Goal: Task Accomplishment & Management: Complete application form

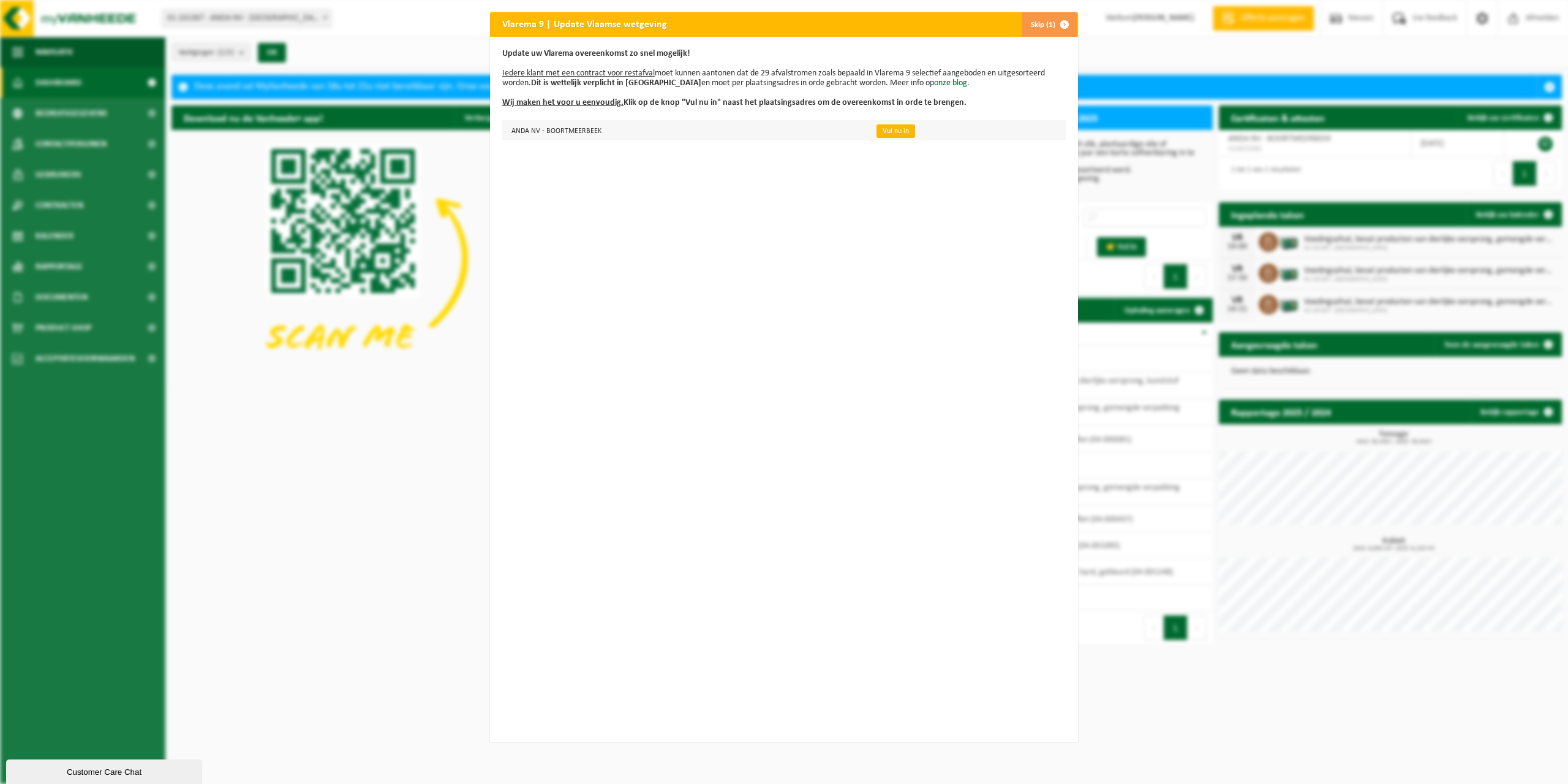
click at [888, 131] on link "Vul nu in" at bounding box center [896, 131] width 38 height 13
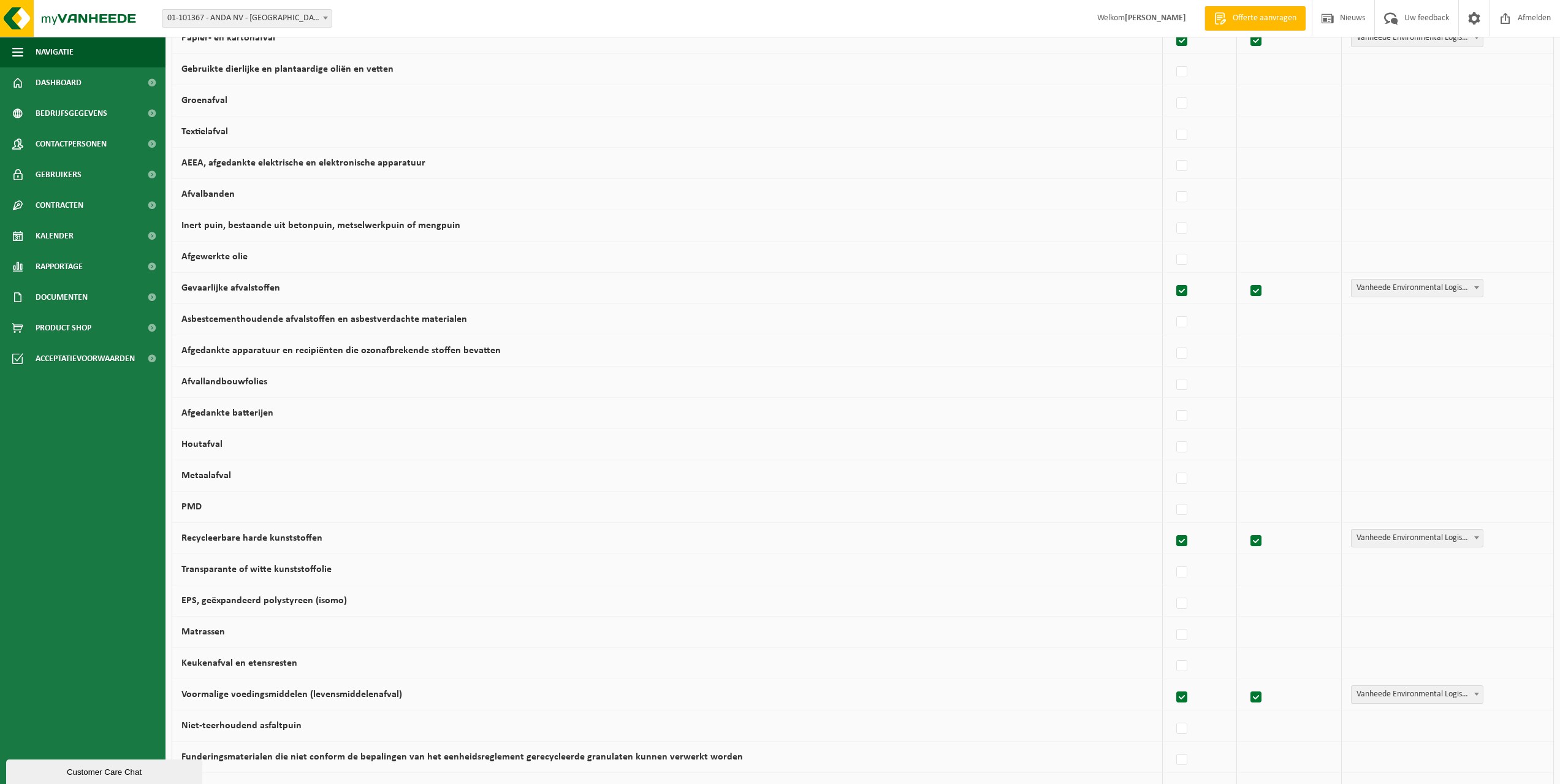
scroll to position [479, 0]
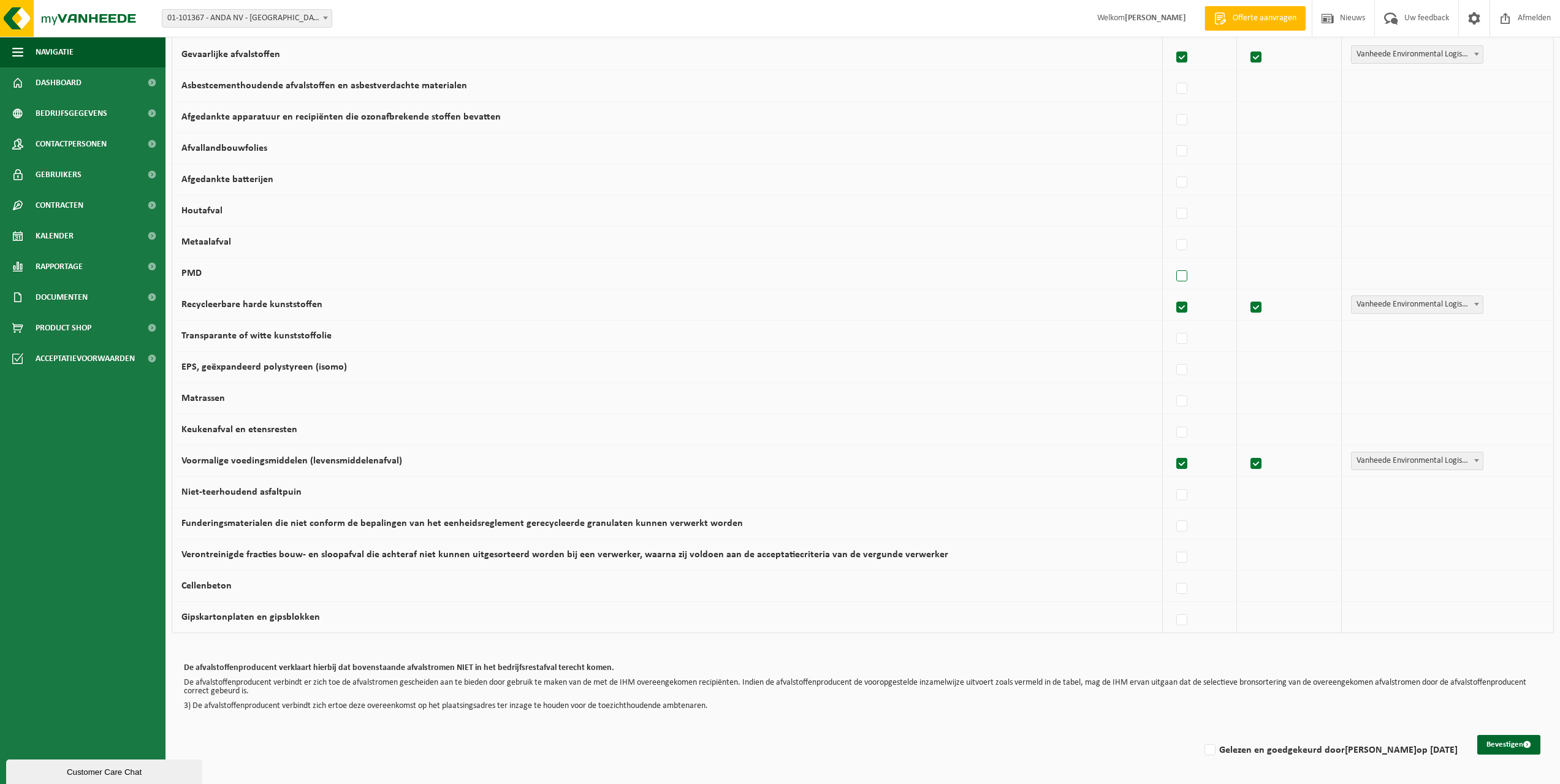
click at [1180, 276] on label at bounding box center [1183, 276] width 18 height 18
click at [1173, 261] on input "PMD" at bounding box center [1172, 260] width 1 height 1
checkbox input "true"
click at [1470, 270] on span at bounding box center [1476, 272] width 13 height 16
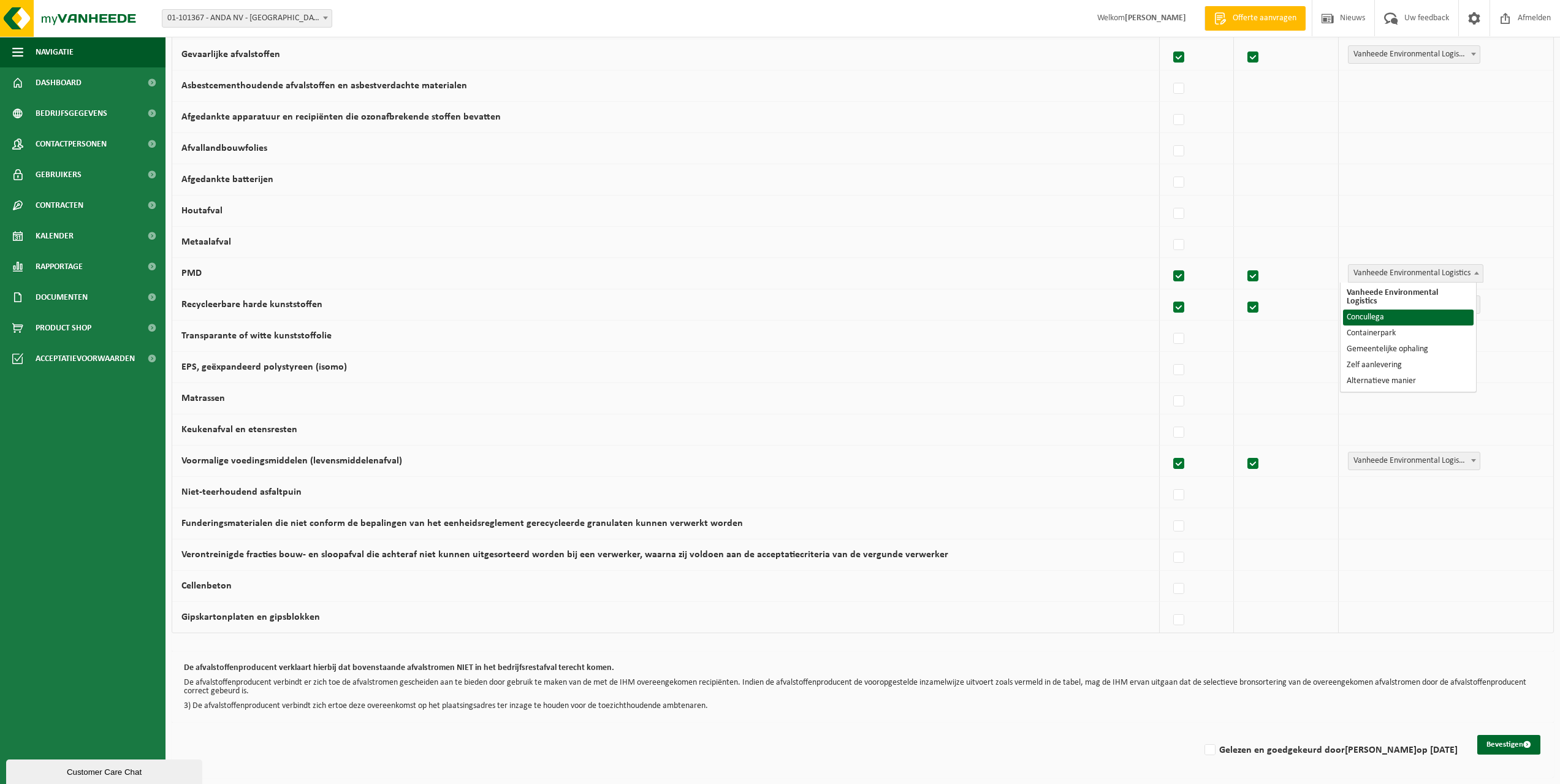
select select "Concullega"
click at [1177, 246] on label at bounding box center [1183, 245] width 18 height 18
click at [1173, 230] on input "Metaalafval" at bounding box center [1172, 229] width 1 height 1
checkbox input "true"
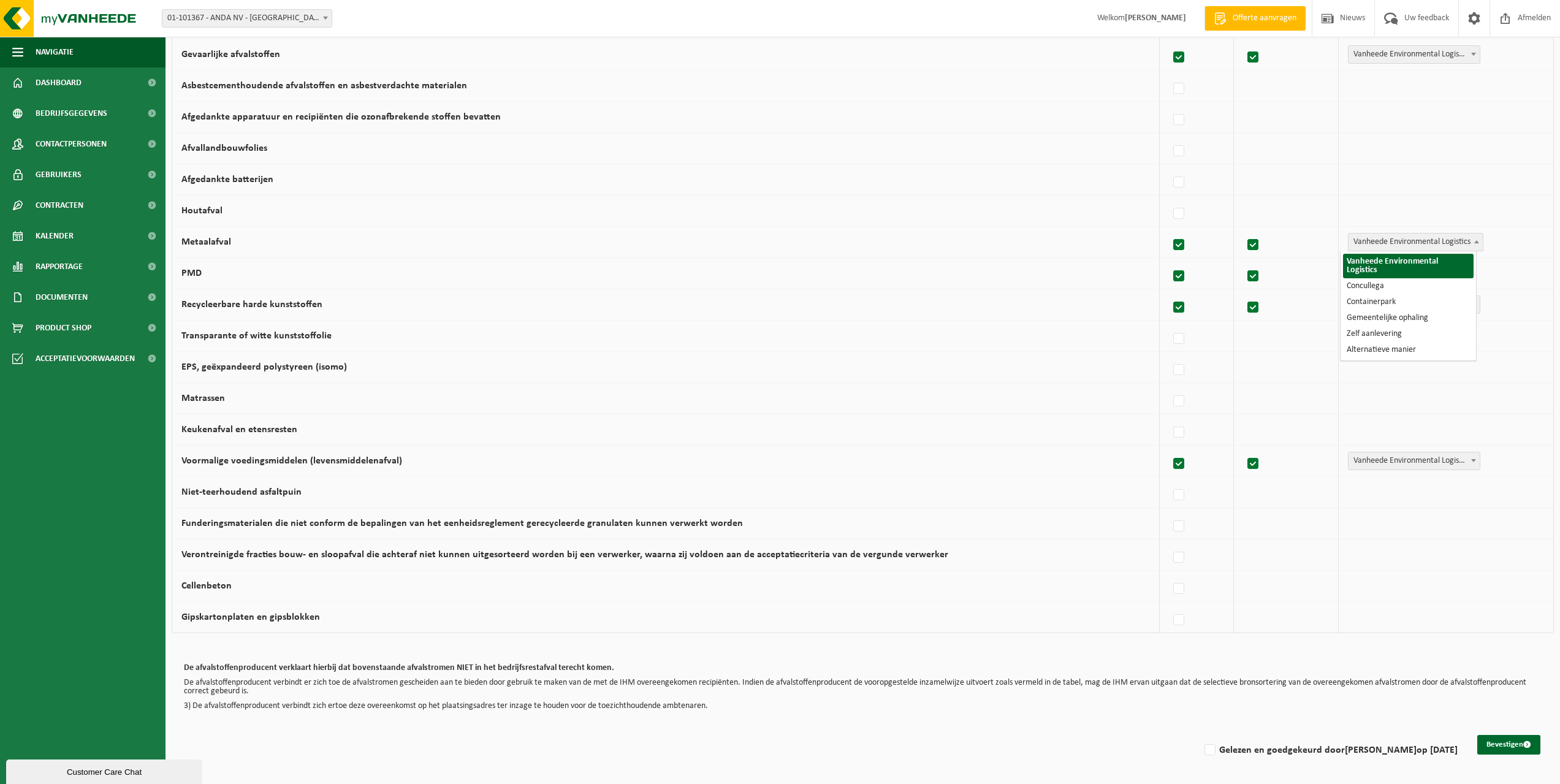
click at [1470, 239] on span at bounding box center [1476, 241] width 13 height 16
select select "Concullega"
click at [1179, 213] on label at bounding box center [1183, 214] width 18 height 18
click at [1173, 198] on input "Houtafval" at bounding box center [1172, 198] width 1 height 1
checkbox input "true"
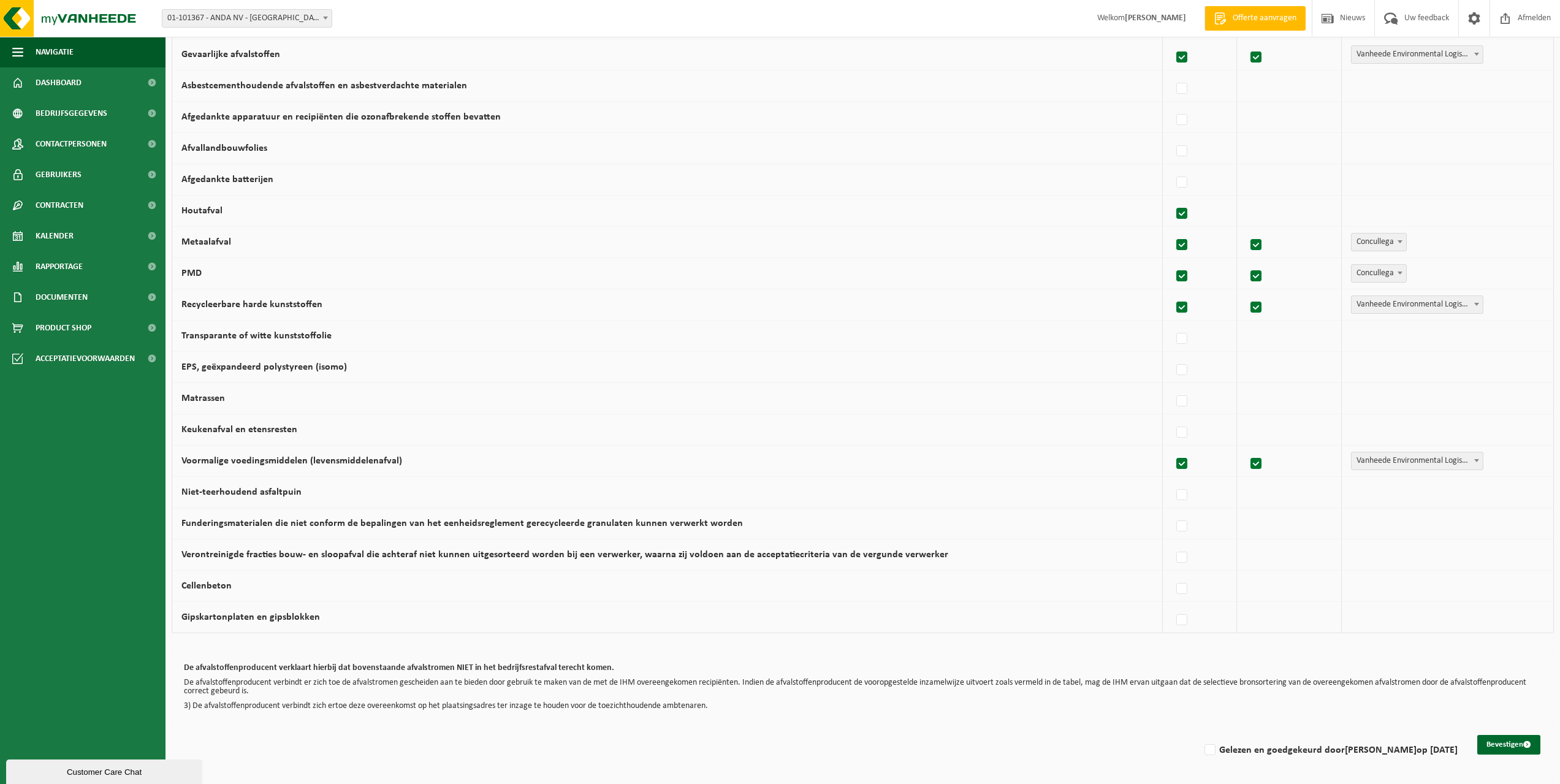
checkbox input "true"
click at [1470, 208] on span at bounding box center [1476, 210] width 13 height 16
select select "Concullega"
click at [1180, 182] on label at bounding box center [1183, 182] width 18 height 18
click at [1173, 167] on input "Afgedankte batterijen" at bounding box center [1172, 167] width 1 height 1
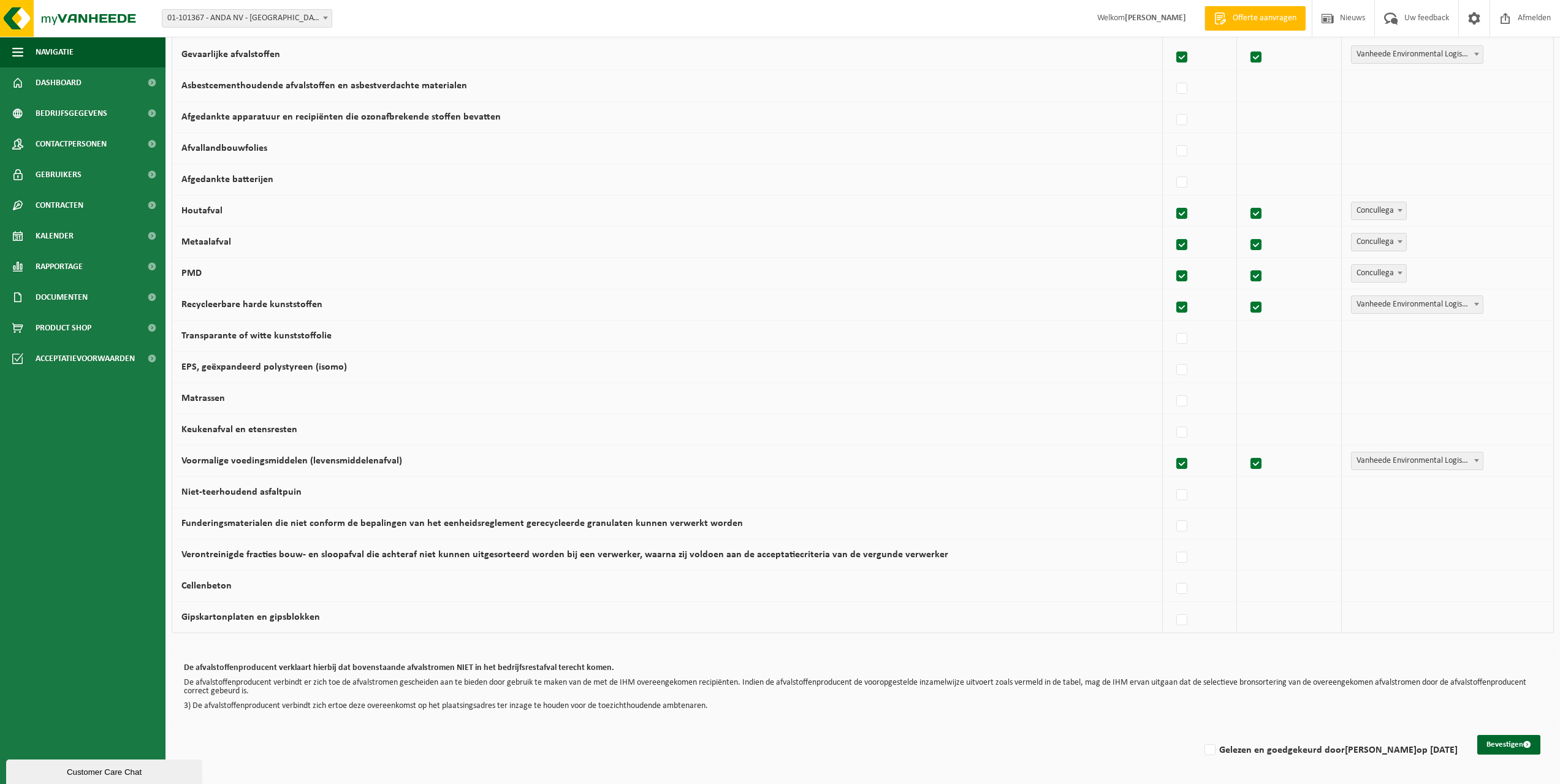
checkbox input "true"
click at [1475, 177] on b at bounding box center [1477, 179] width 5 height 3
select select "Containerpark"
drag, startPoint x: 1181, startPoint y: 120, endPoint x: 1210, endPoint y: 115, distance: 29.4
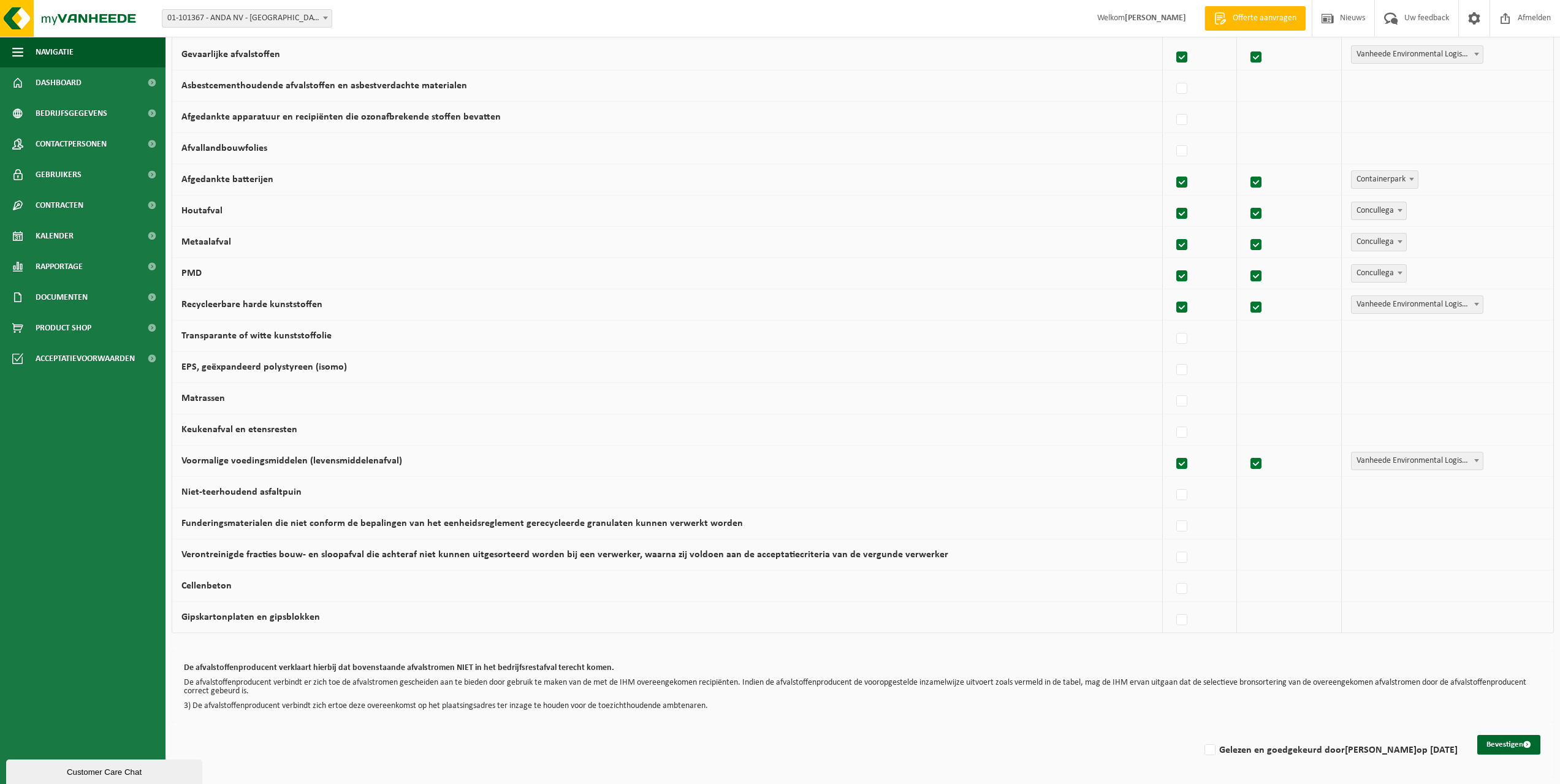
click at [1180, 120] on label at bounding box center [1183, 120] width 18 height 18
click at [1173, 105] on input "Afgedankte apparatuur en recipiënten die ozonafbrekende stoffen bevatten" at bounding box center [1172, 105] width 1 height 1
checkbox input "true"
click at [1475, 115] on b at bounding box center [1477, 117] width 5 height 3
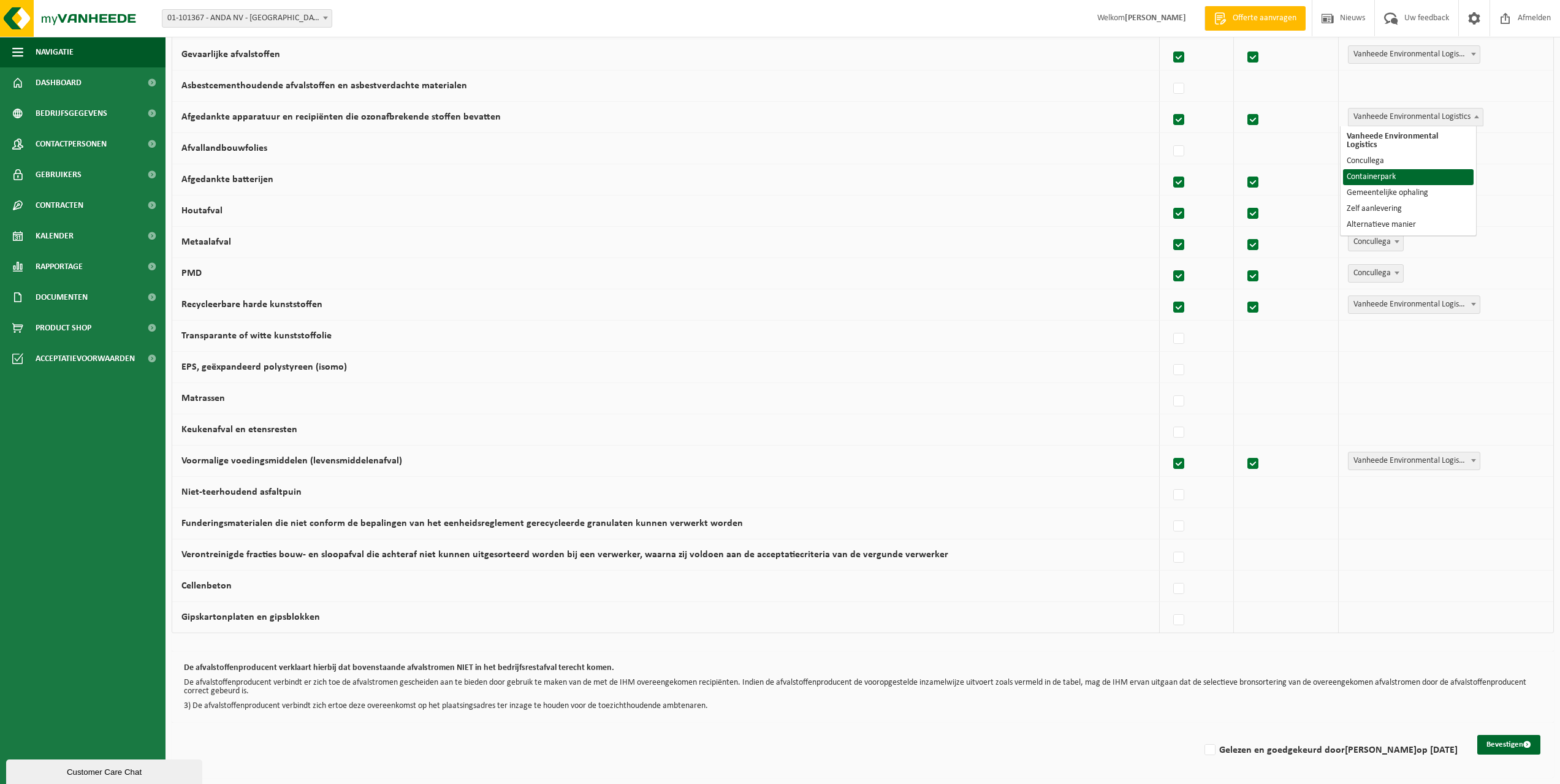
select select "Containerpark"
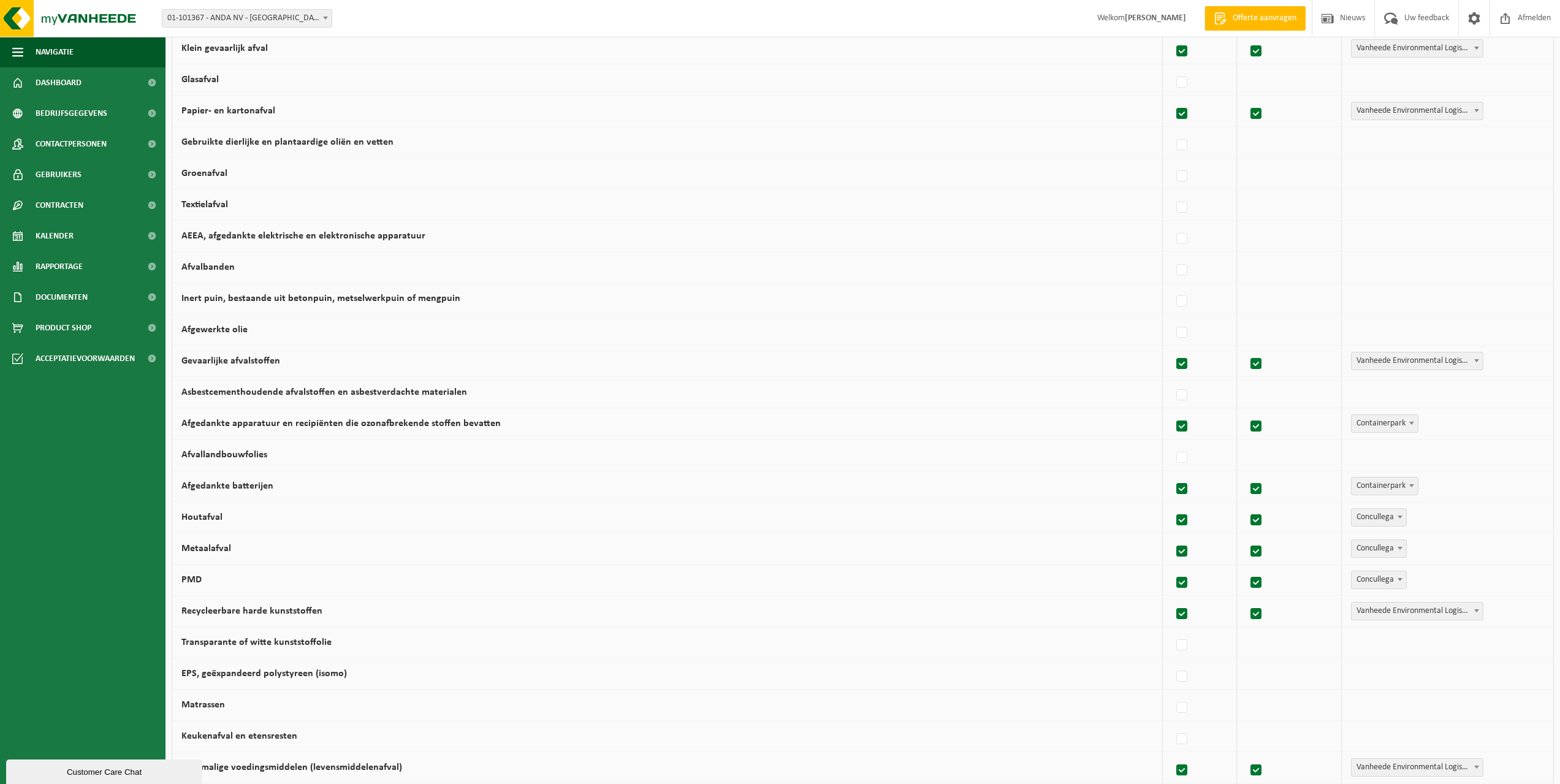
scroll to position [0, 0]
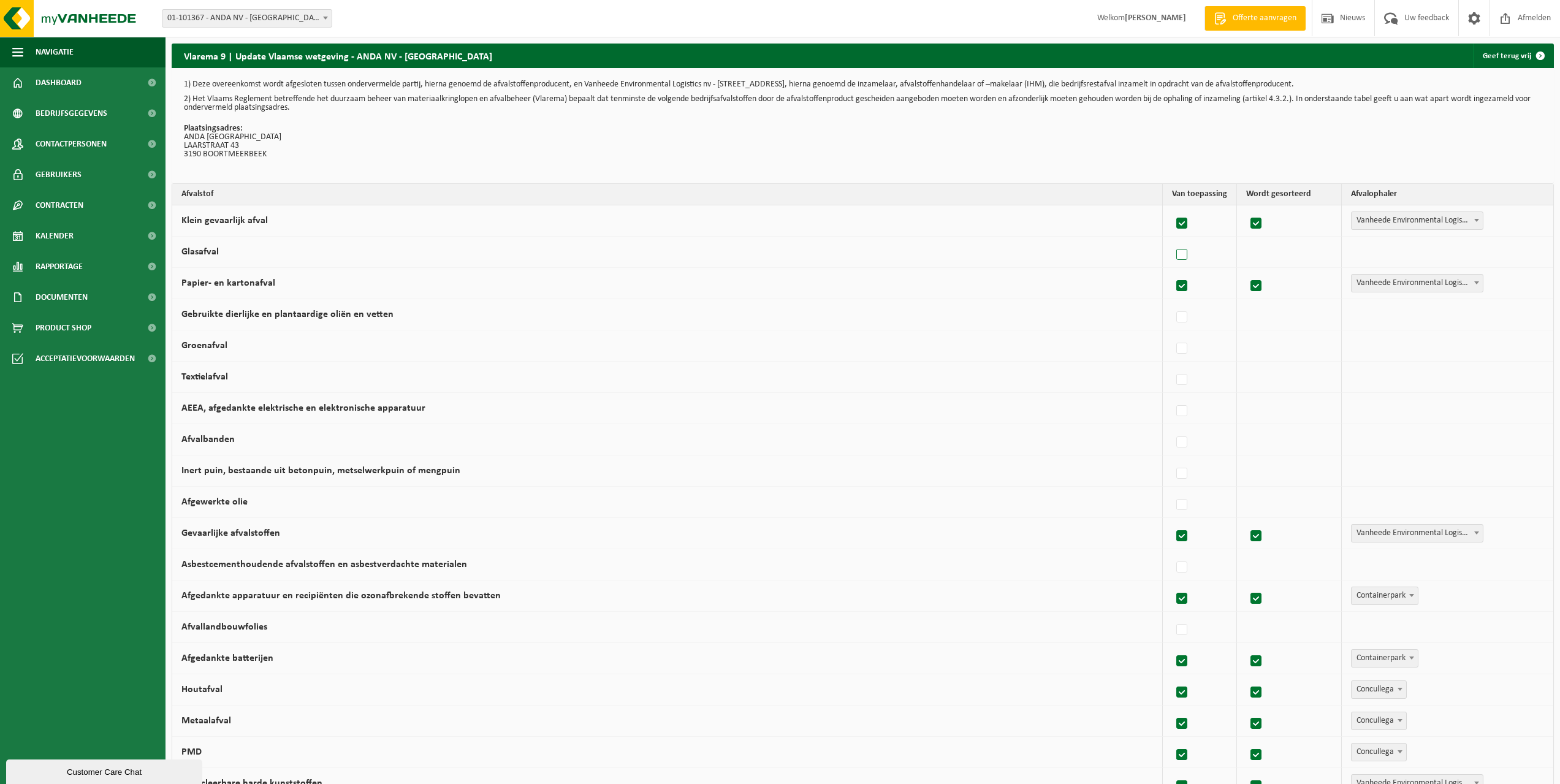
click at [1178, 254] on label at bounding box center [1183, 255] width 18 height 18
click at [1173, 239] on input "Glasafval" at bounding box center [1172, 239] width 1 height 1
checkbox input "true"
click at [1475, 251] on b at bounding box center [1477, 252] width 5 height 3
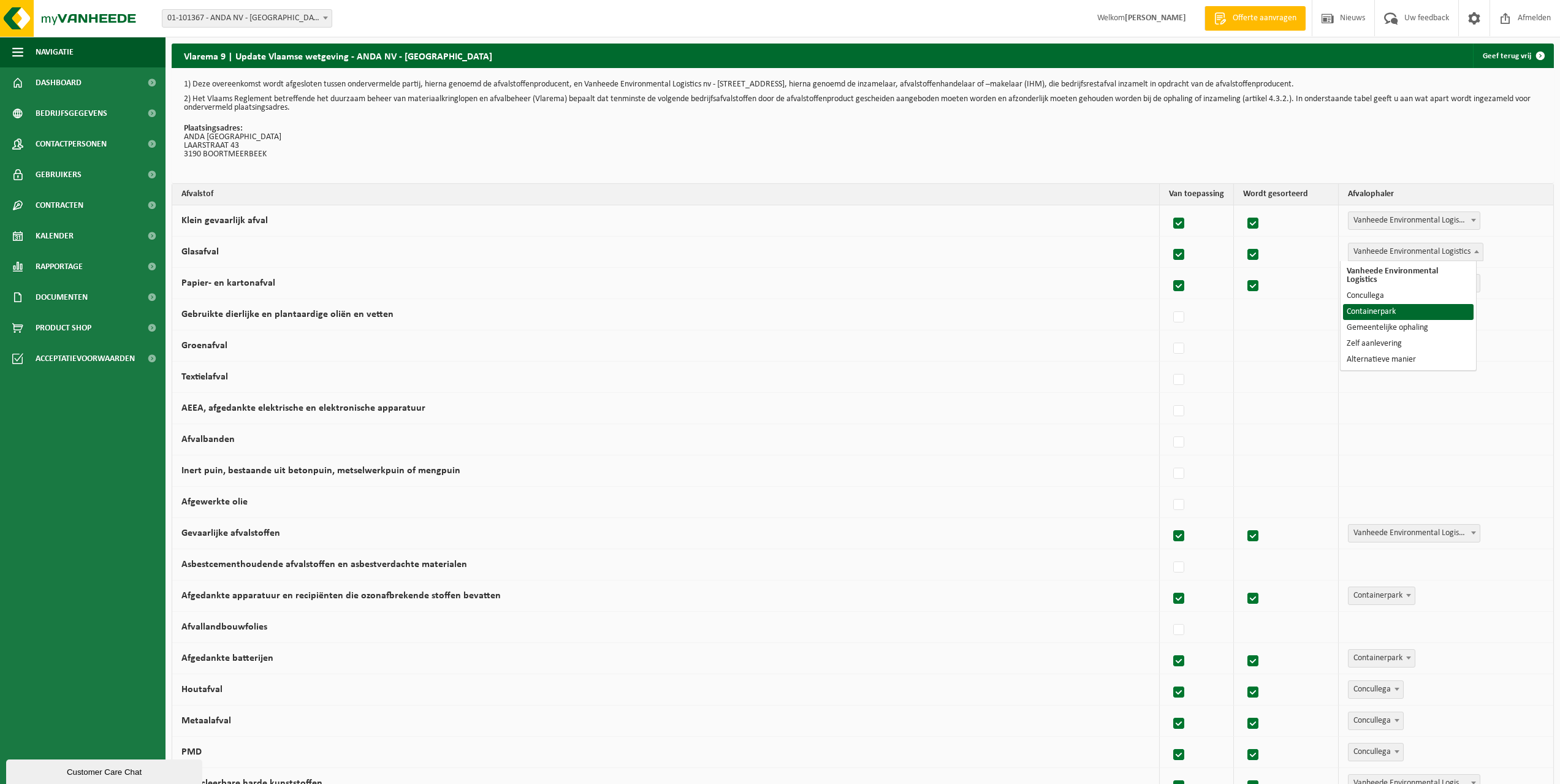
select select "Containerpark"
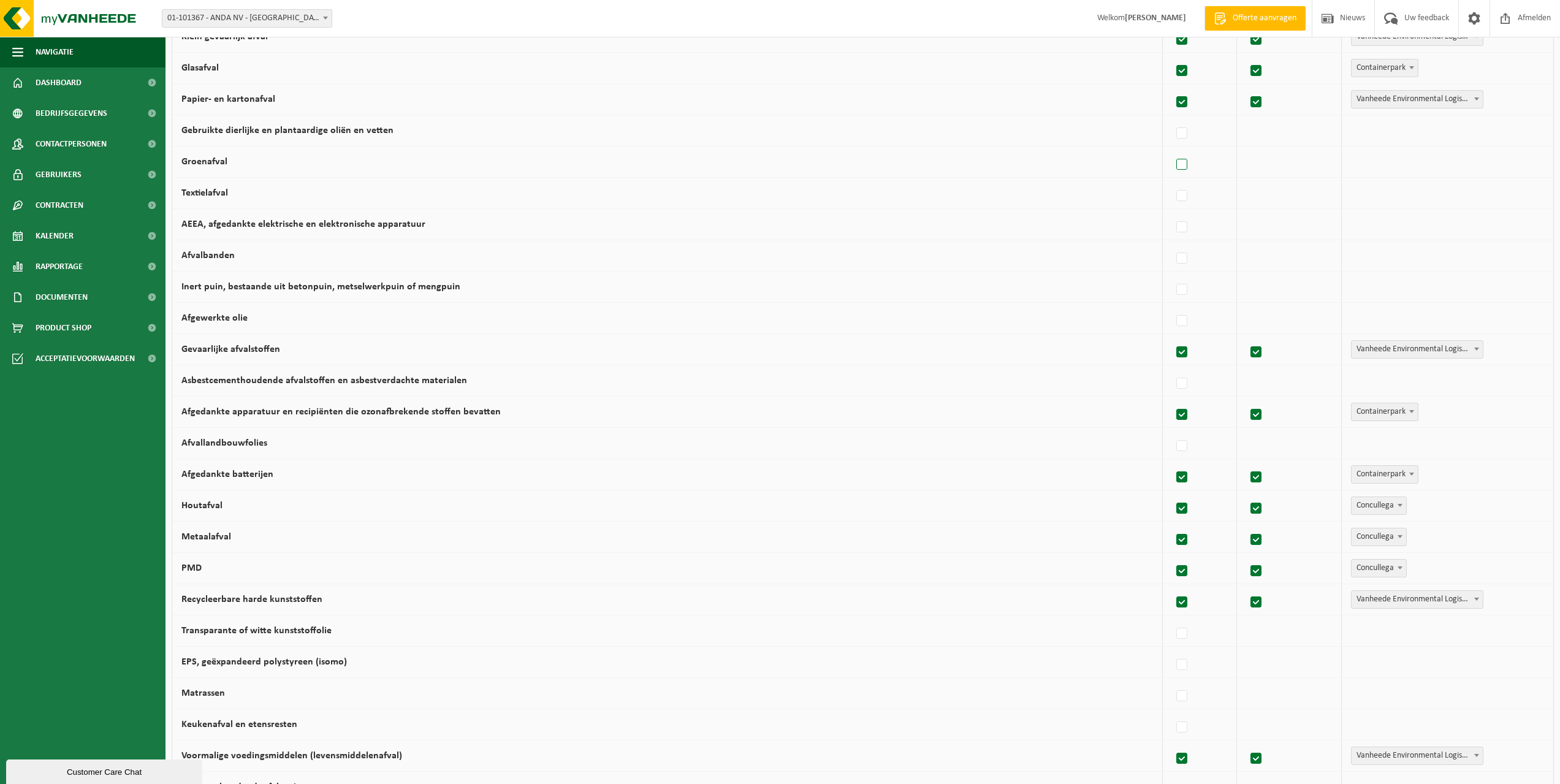
click at [1177, 166] on label at bounding box center [1183, 165] width 18 height 18
click at [1173, 150] on input "Groenafval" at bounding box center [1172, 149] width 1 height 1
checkbox input "true"
click at [1475, 160] on b at bounding box center [1477, 161] width 5 height 3
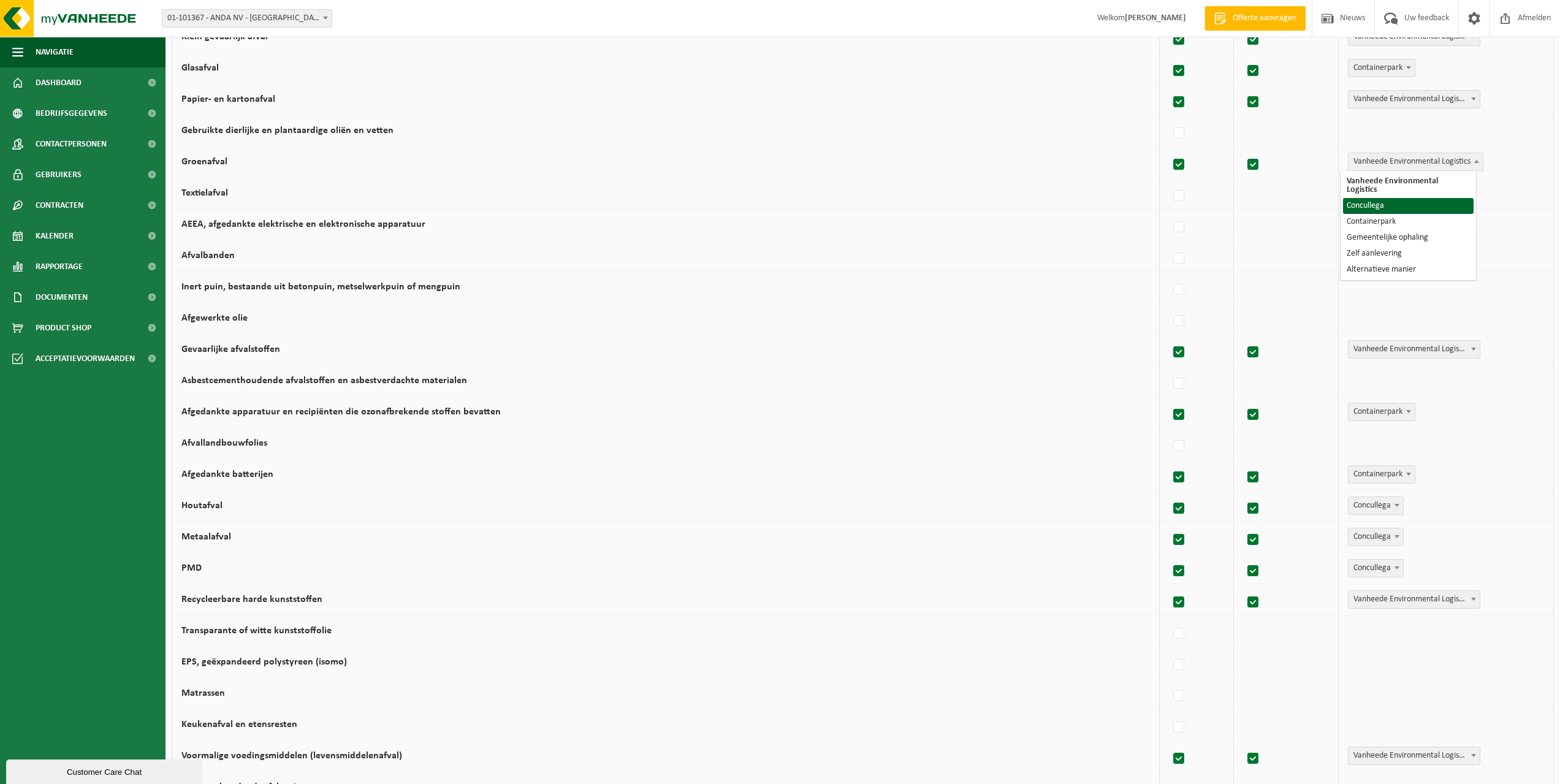
select select "Concullega"
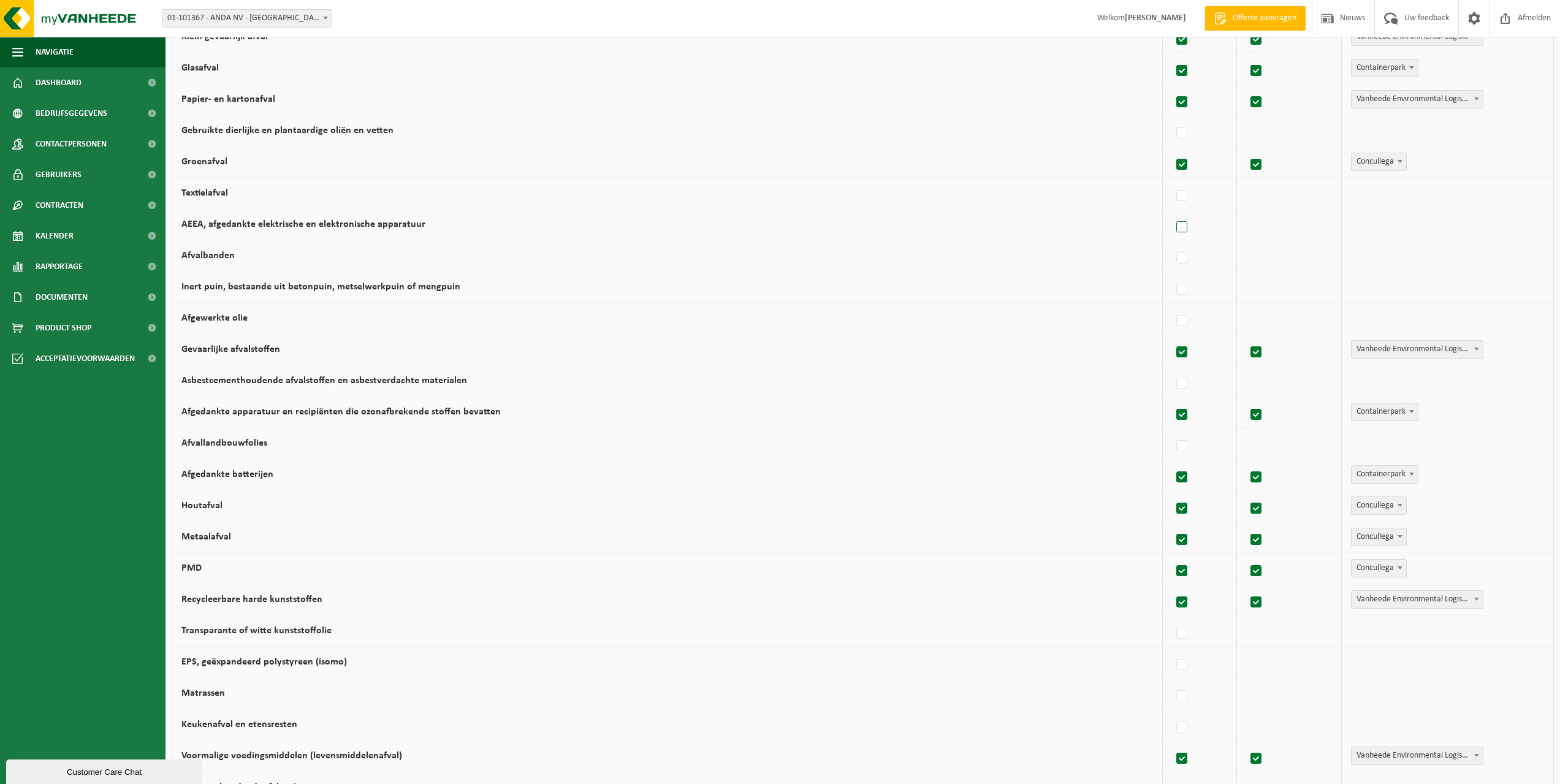
click at [1177, 228] on label at bounding box center [1183, 228] width 18 height 18
click at [1173, 212] on input "AEEA, afgedankte elektrische en elektronische apparatuur" at bounding box center [1172, 212] width 1 height 1
checkbox input "true"
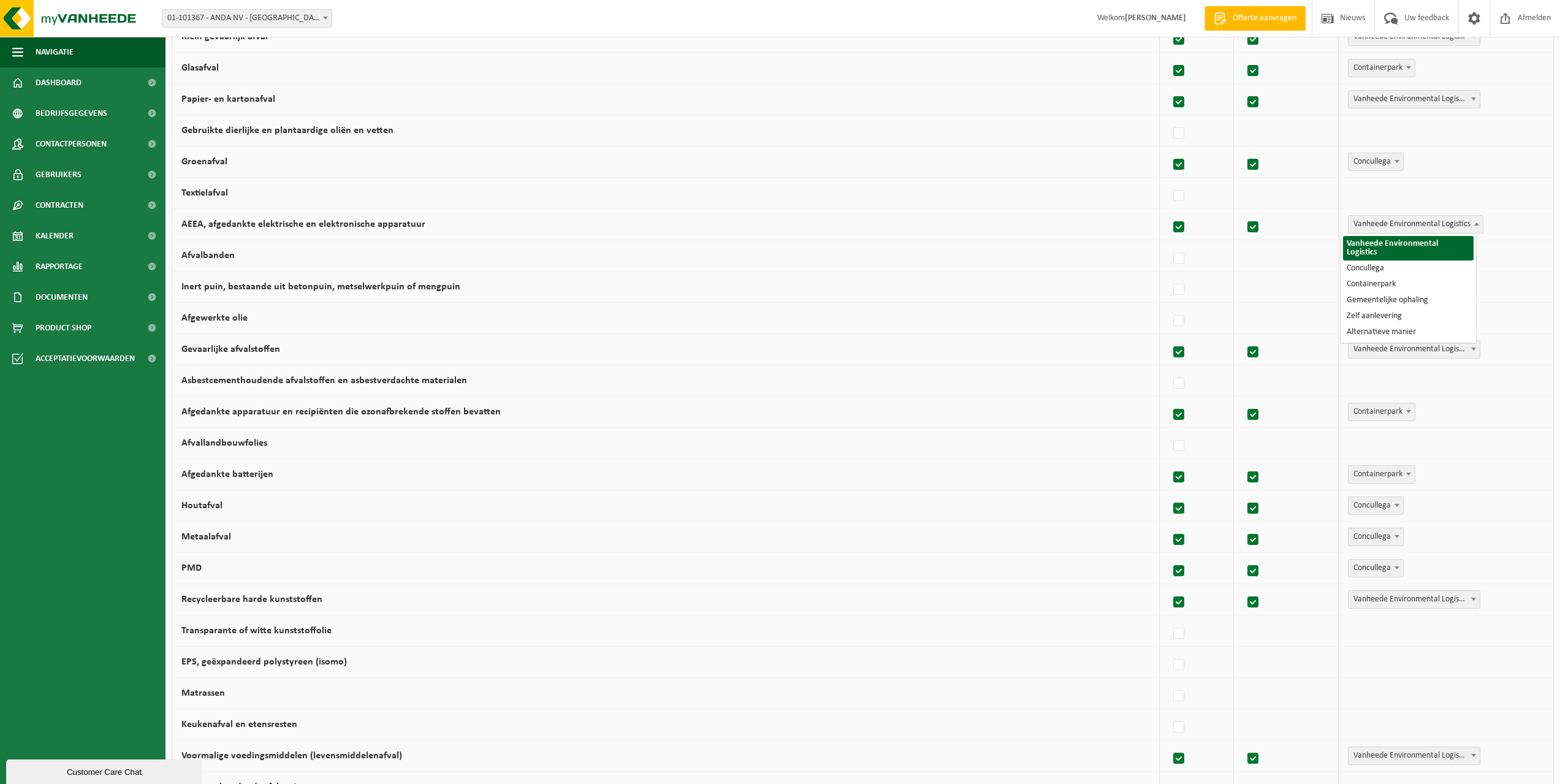
click at [1470, 222] on span at bounding box center [1476, 223] width 13 height 16
select select "Containerpark"
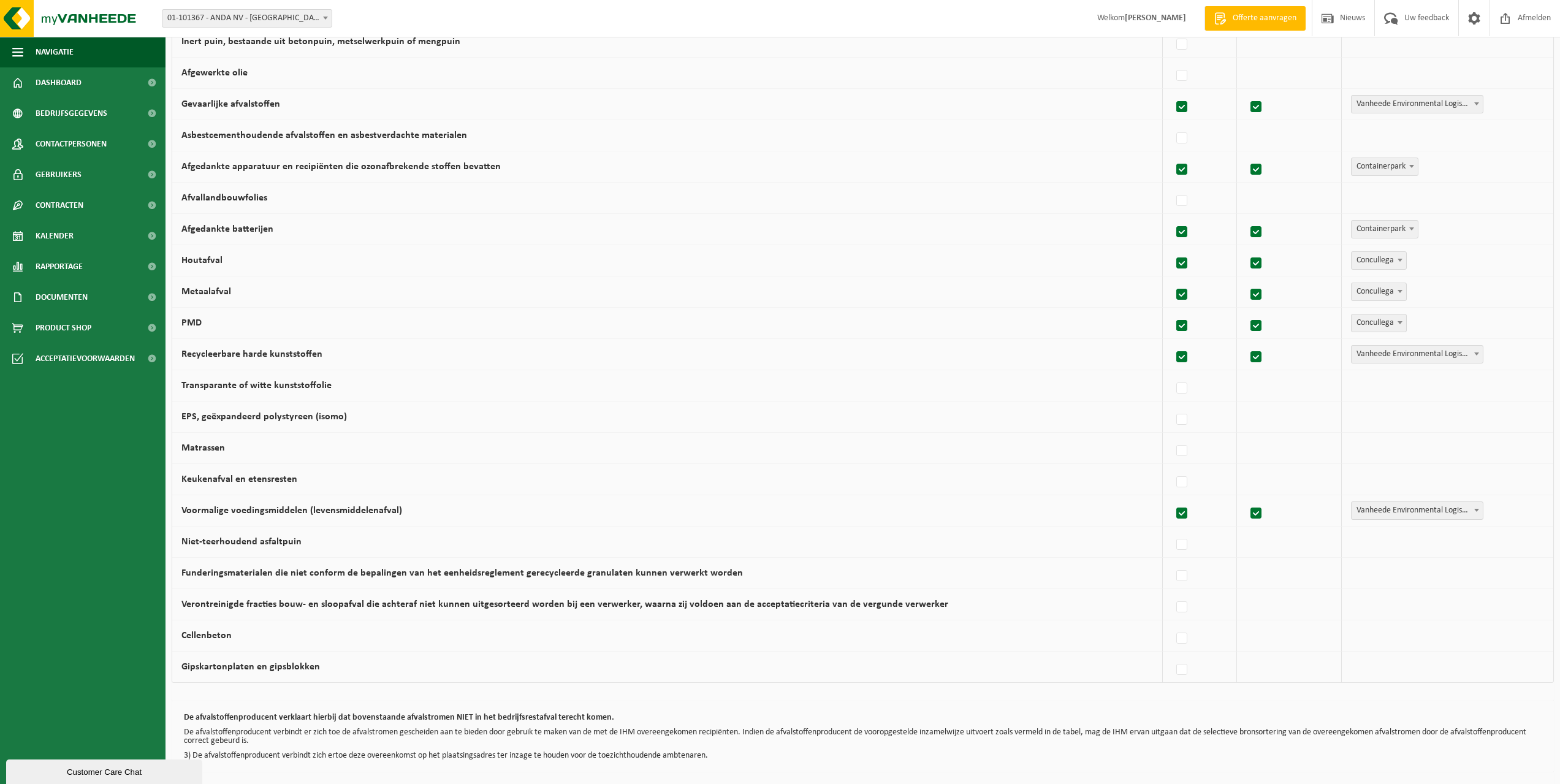
scroll to position [479, 0]
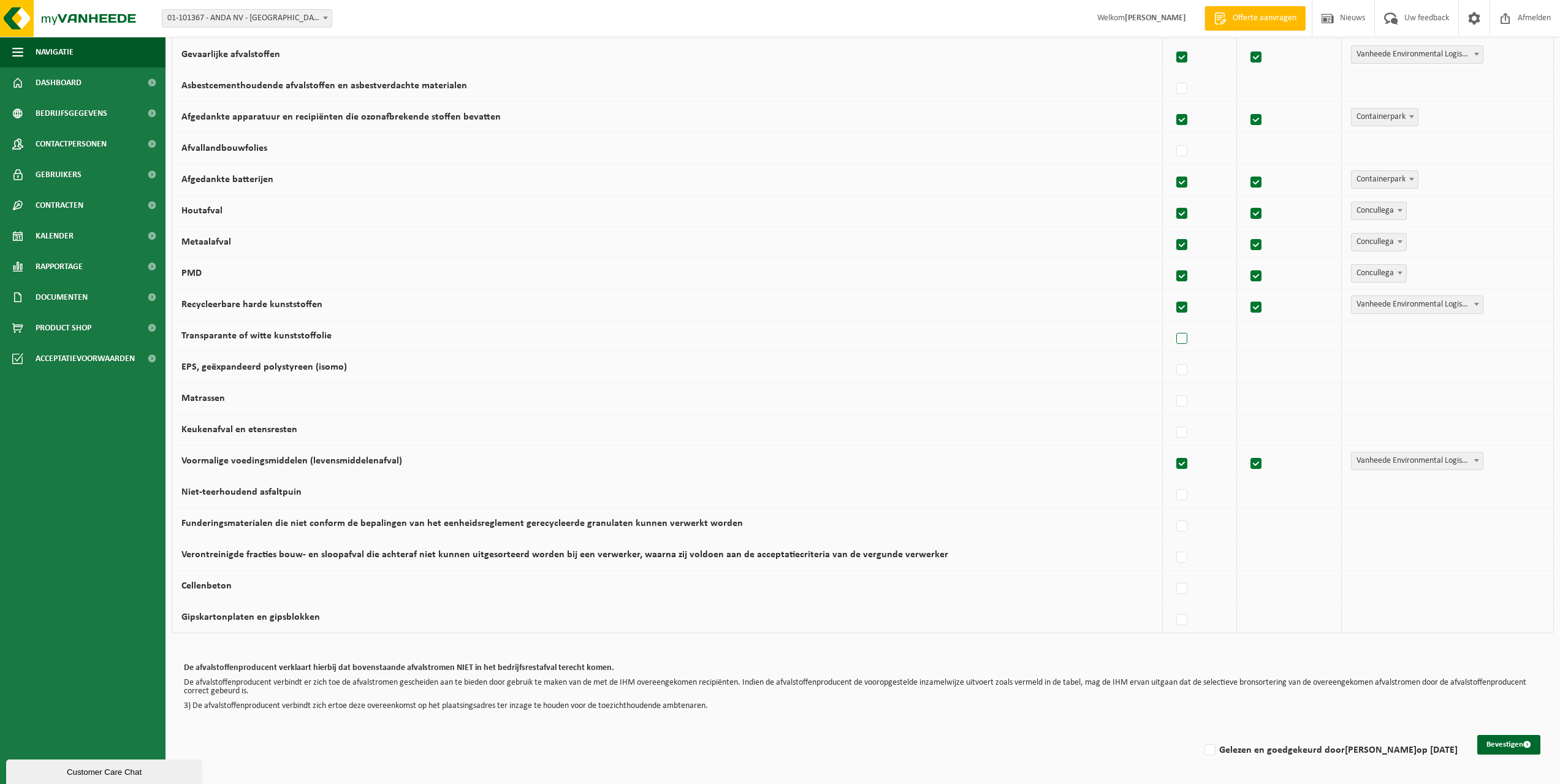
click at [1179, 338] on label at bounding box center [1183, 339] width 18 height 18
click at [1173, 324] on input "Transparante of witte kunststoffolie" at bounding box center [1172, 323] width 1 height 1
checkbox input "true"
click at [1173, 372] on label at bounding box center [1179, 370] width 18 height 18
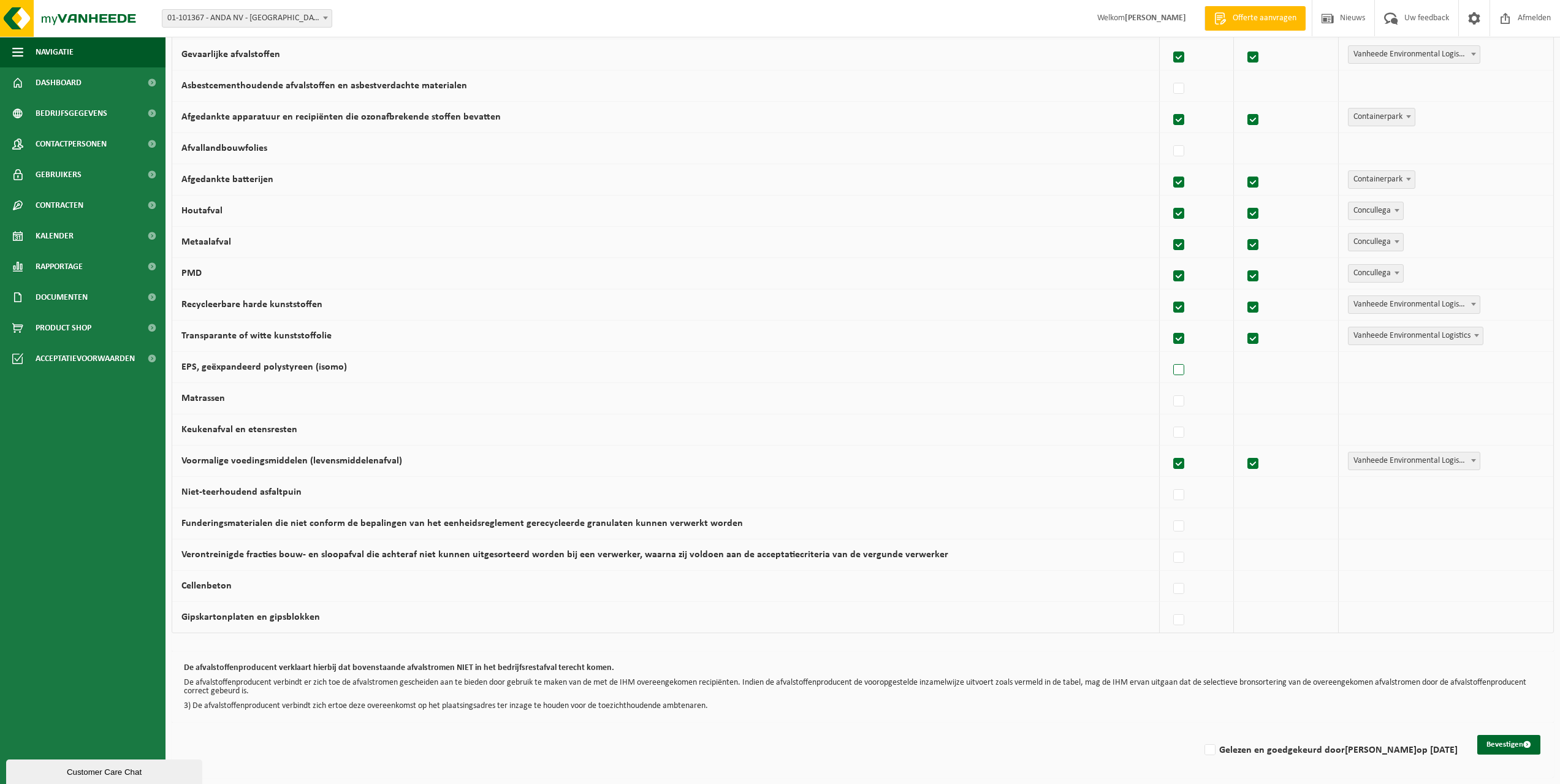
click at [1169, 355] on input "EPS, geëxpandeerd polystyreen (isomo)" at bounding box center [1168, 354] width 1 height 1
checkbox input "true"
drag, startPoint x: 1470, startPoint y: 366, endPoint x: 1456, endPoint y: 377, distance: 17.8
click at [1475, 366] on b at bounding box center [1477, 367] width 5 height 3
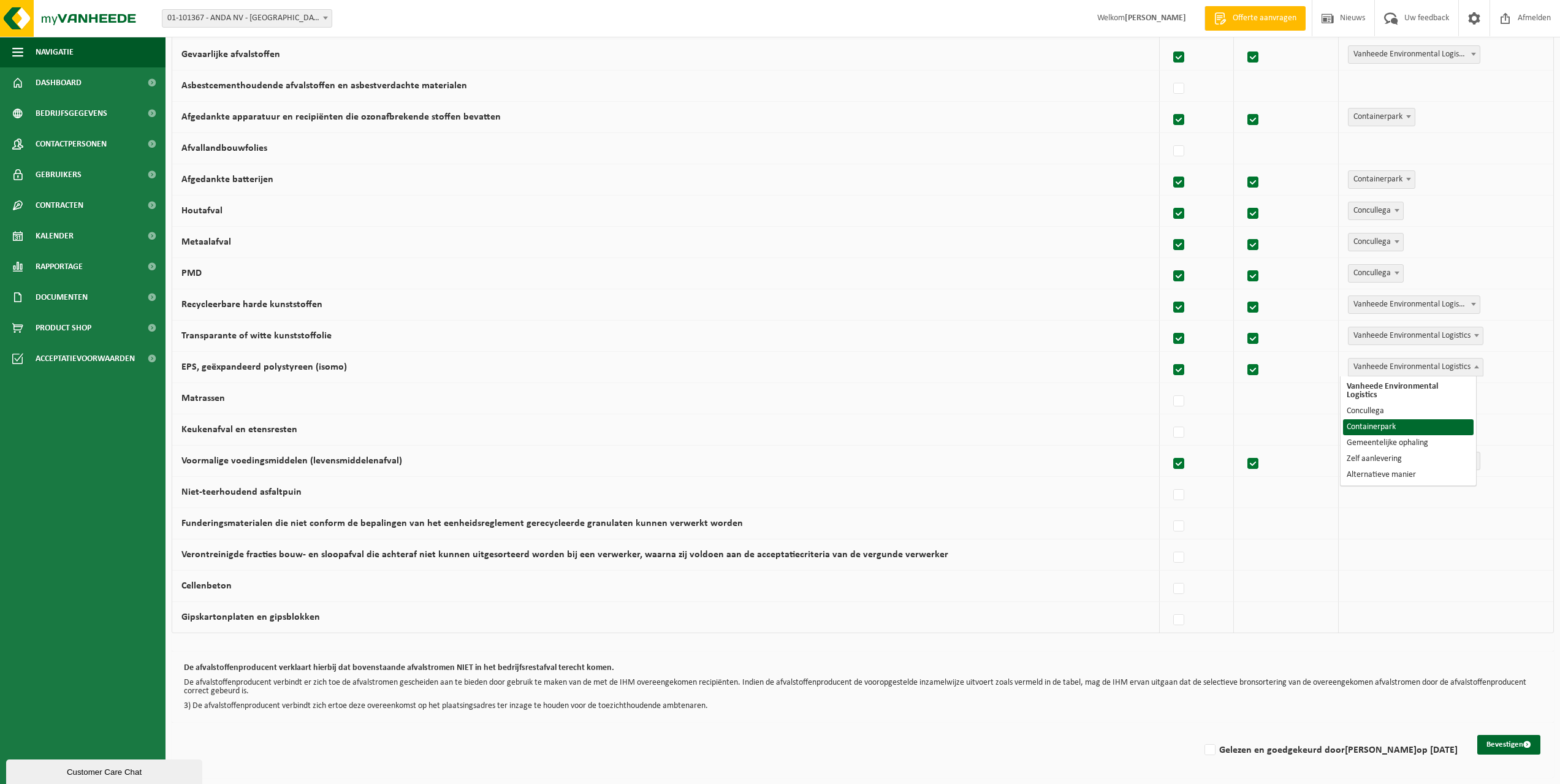
select select "Containerpark"
drag, startPoint x: 1173, startPoint y: 434, endPoint x: 1360, endPoint y: 430, distance: 187.0
click at [1173, 434] on label at bounding box center [1179, 433] width 18 height 18
click at [1169, 418] on input "Keukenafval en etensresten" at bounding box center [1168, 417] width 1 height 1
checkbox input "true"
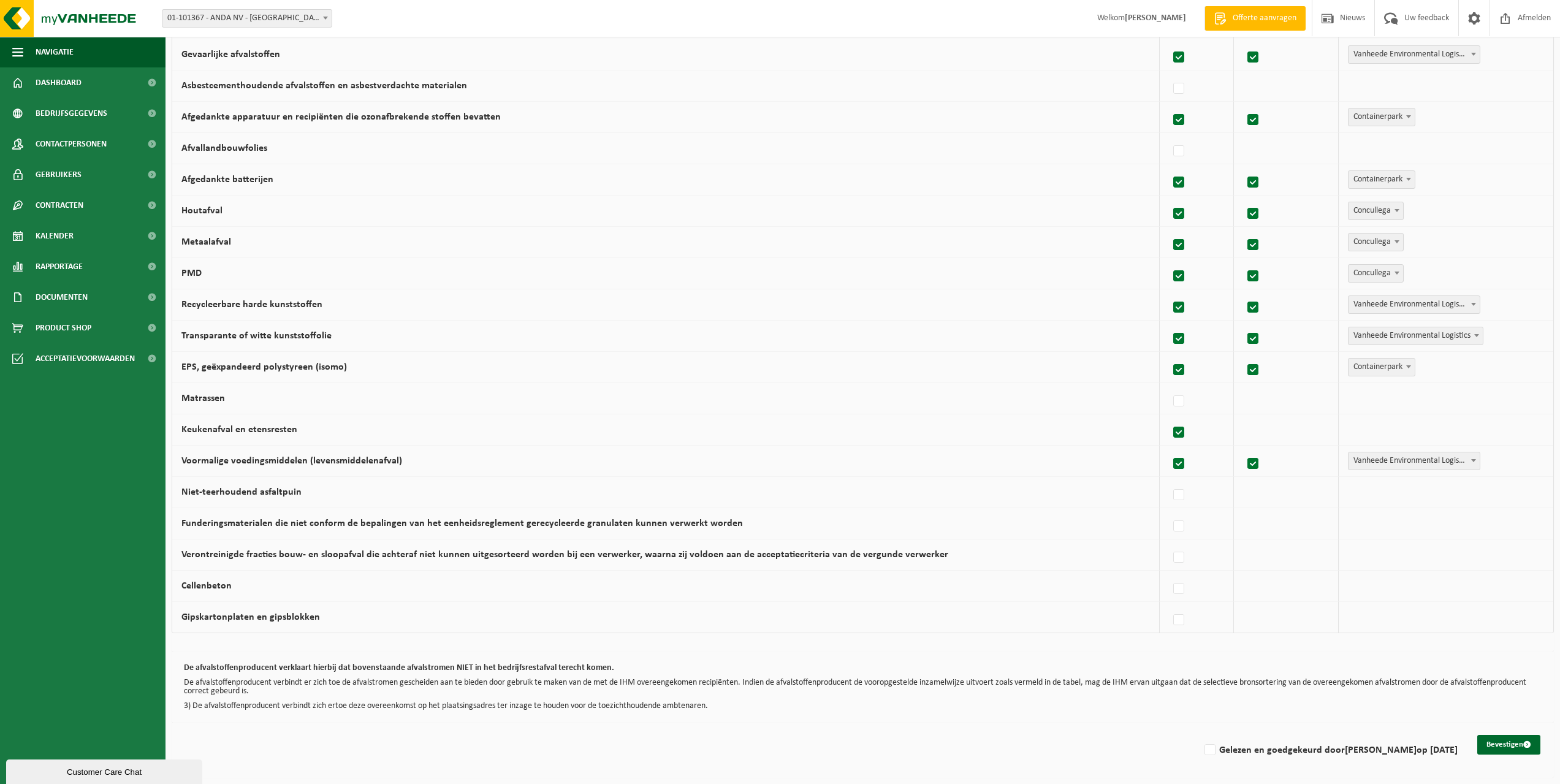
checkbox input "true"
click at [1470, 427] on span at bounding box center [1476, 428] width 13 height 16
drag, startPoint x: 1203, startPoint y: 750, endPoint x: 1389, endPoint y: 754, distance: 186.0
click at [1205, 750] on label "Gelezen en goedgekeurd door Hilda Hemeleers op 16/09/25" at bounding box center [1329, 751] width 255 height 18
click at [1200, 735] on input "Gelezen en goedgekeurd door Hilda Hemeleers op 16/09/25" at bounding box center [1199, 735] width 1 height 1
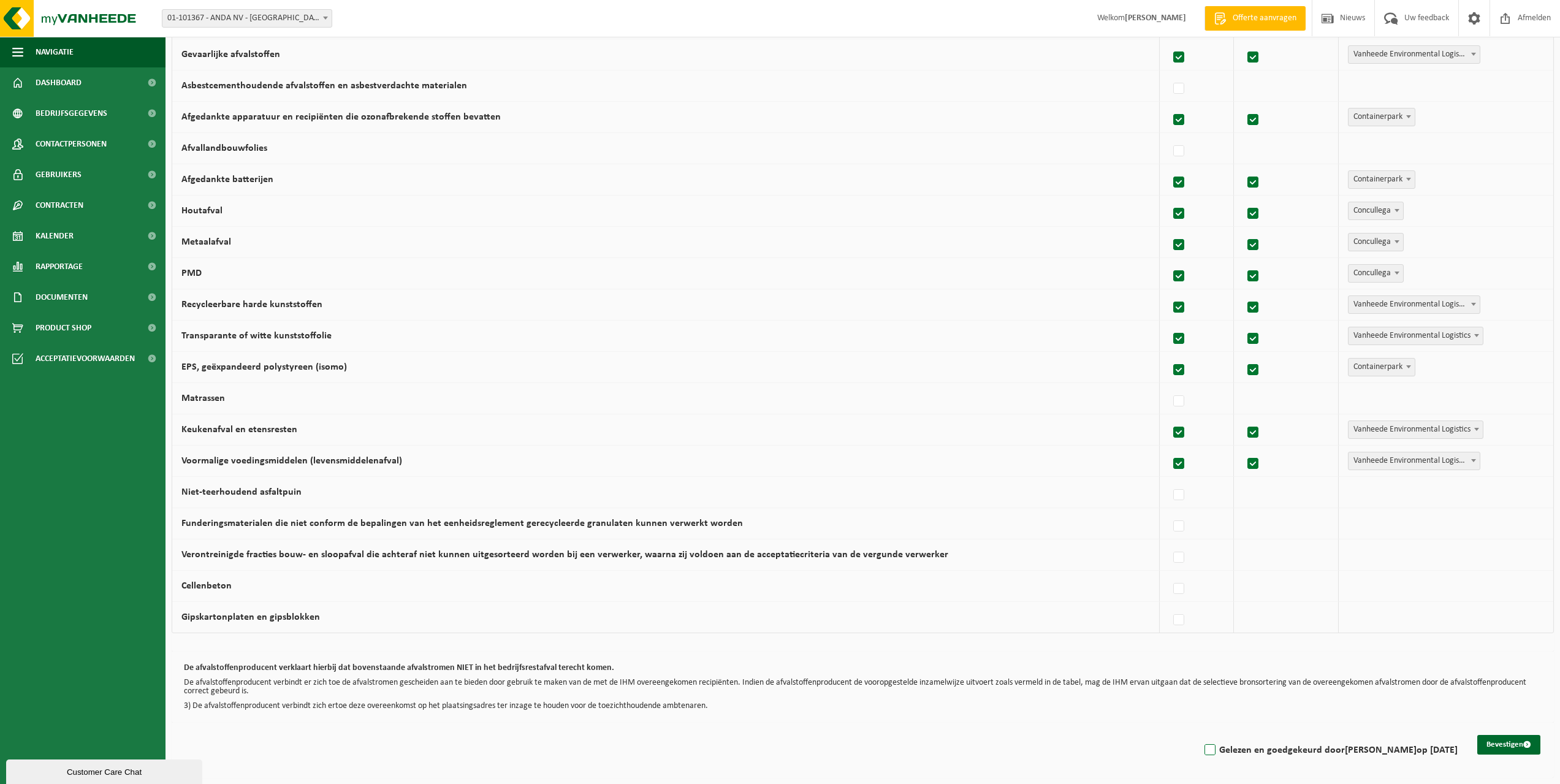
checkbox input "true"
click at [1508, 741] on button "Bevestigen" at bounding box center [1508, 744] width 63 height 19
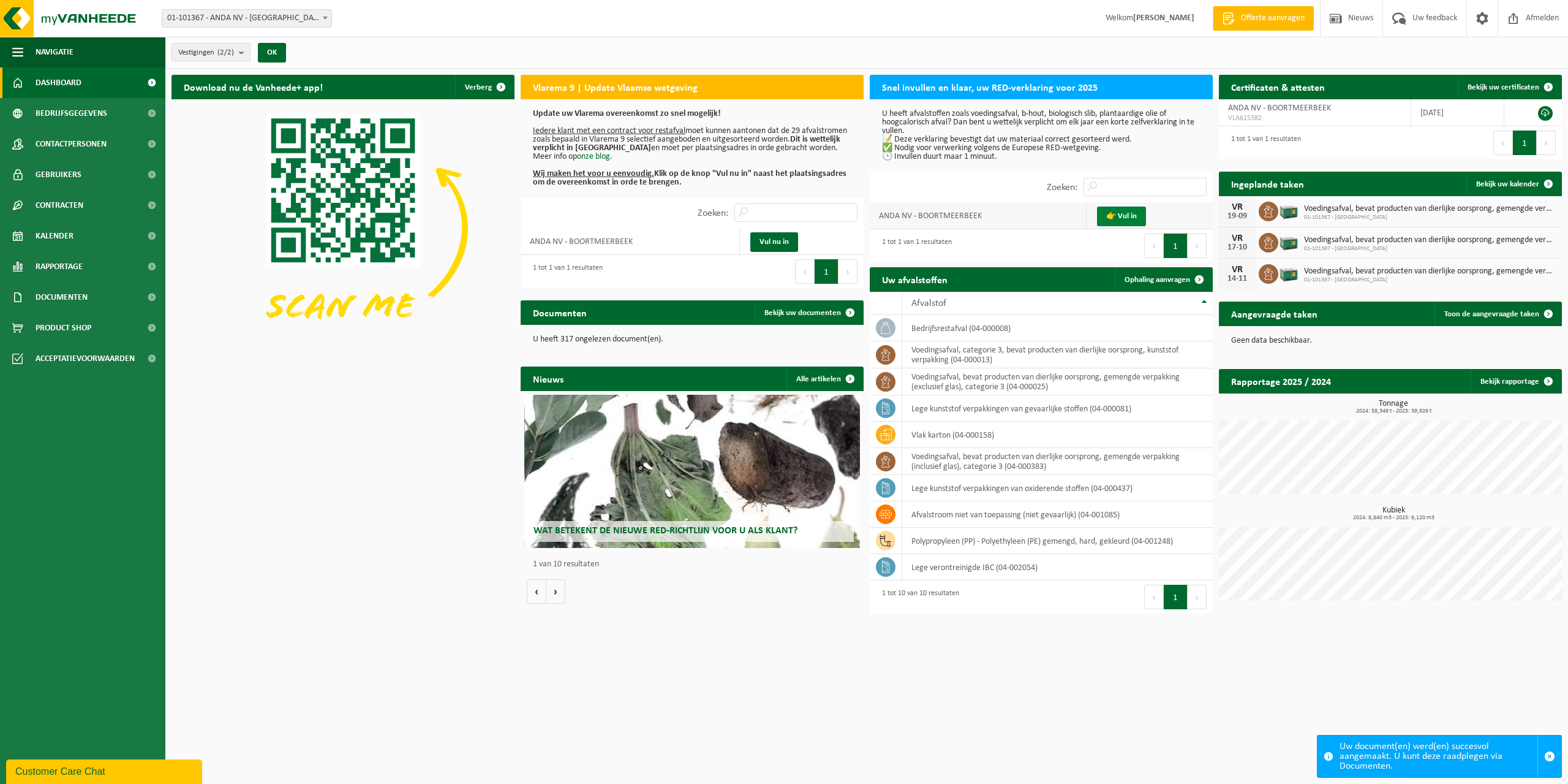
click at [1132, 214] on link "👉 Vul in" at bounding box center [1121, 216] width 49 height 19
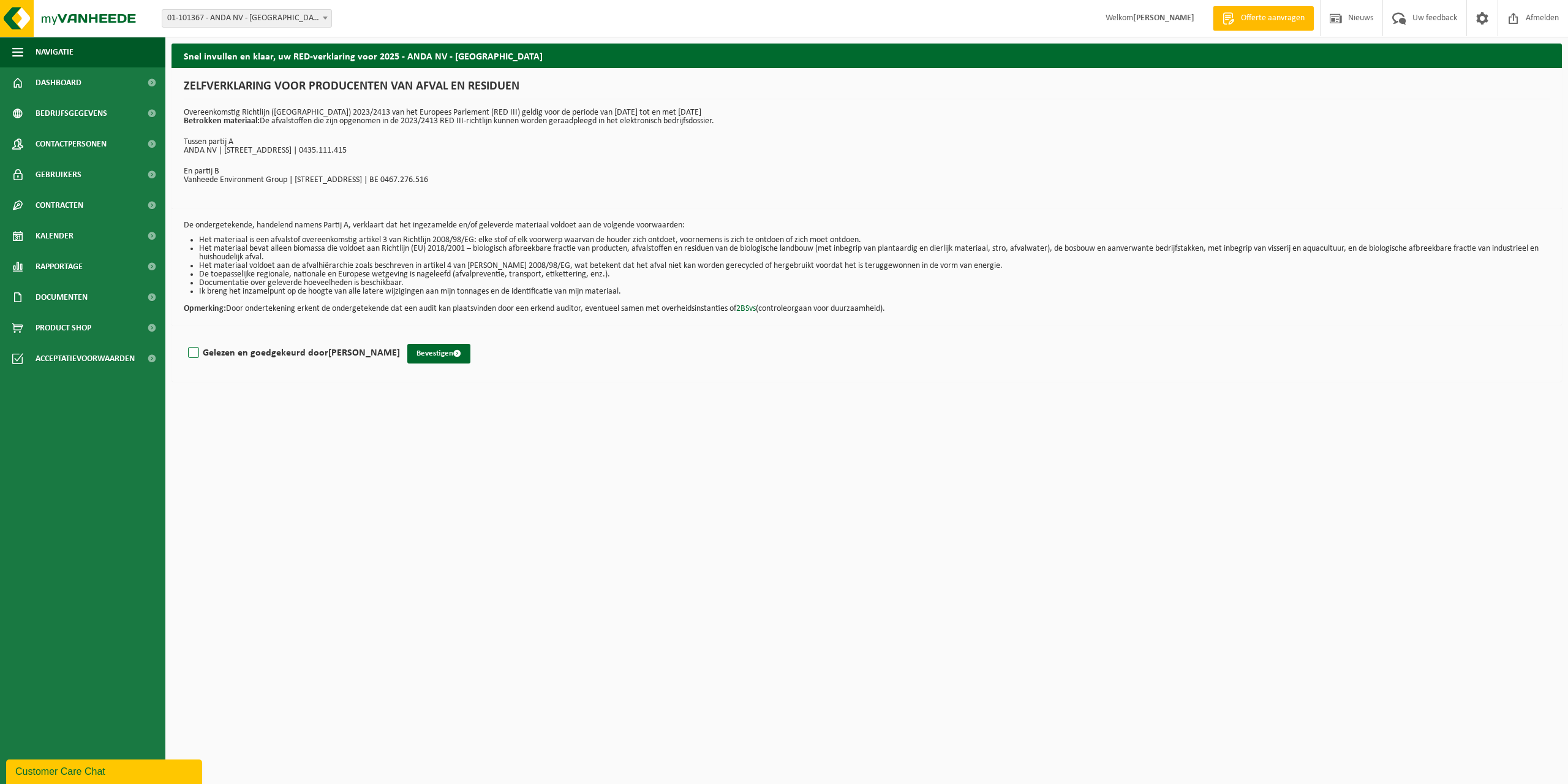
drag, startPoint x: 189, startPoint y: 355, endPoint x: 201, endPoint y: 353, distance: 12.2
click at [192, 353] on label "Gelezen en goedgekeurd door Hilda Hemeleers" at bounding box center [293, 353] width 214 height 18
click at [400, 338] on input "Gelezen en goedgekeurd door Hilda Hemeleers" at bounding box center [400, 337] width 1 height 1
checkbox input "true"
click at [444, 353] on button "Bevestigen" at bounding box center [438, 353] width 63 height 19
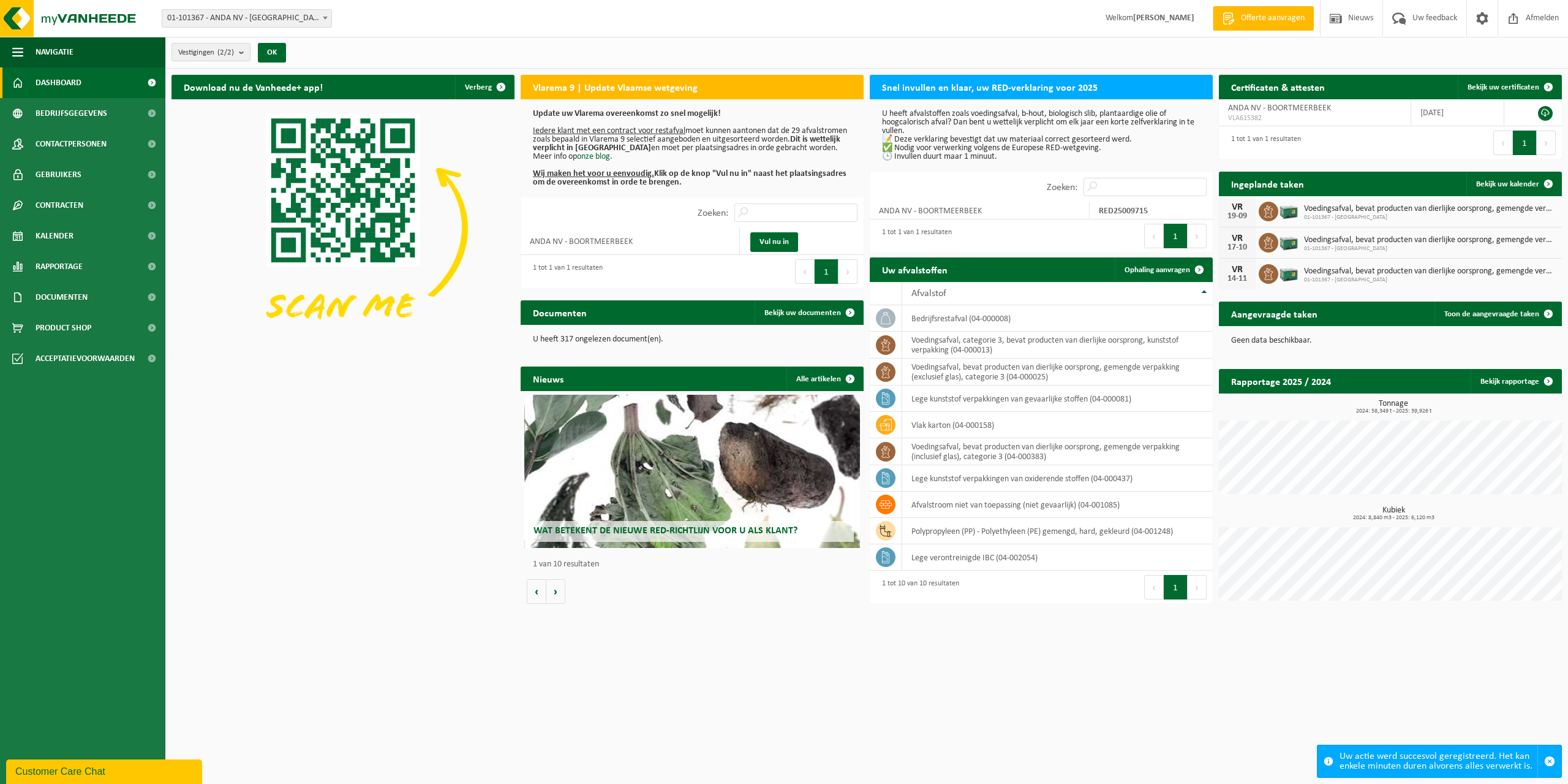
click at [1177, 235] on button "1" at bounding box center [1176, 235] width 24 height 24
click at [847, 310] on span at bounding box center [850, 312] width 24 height 24
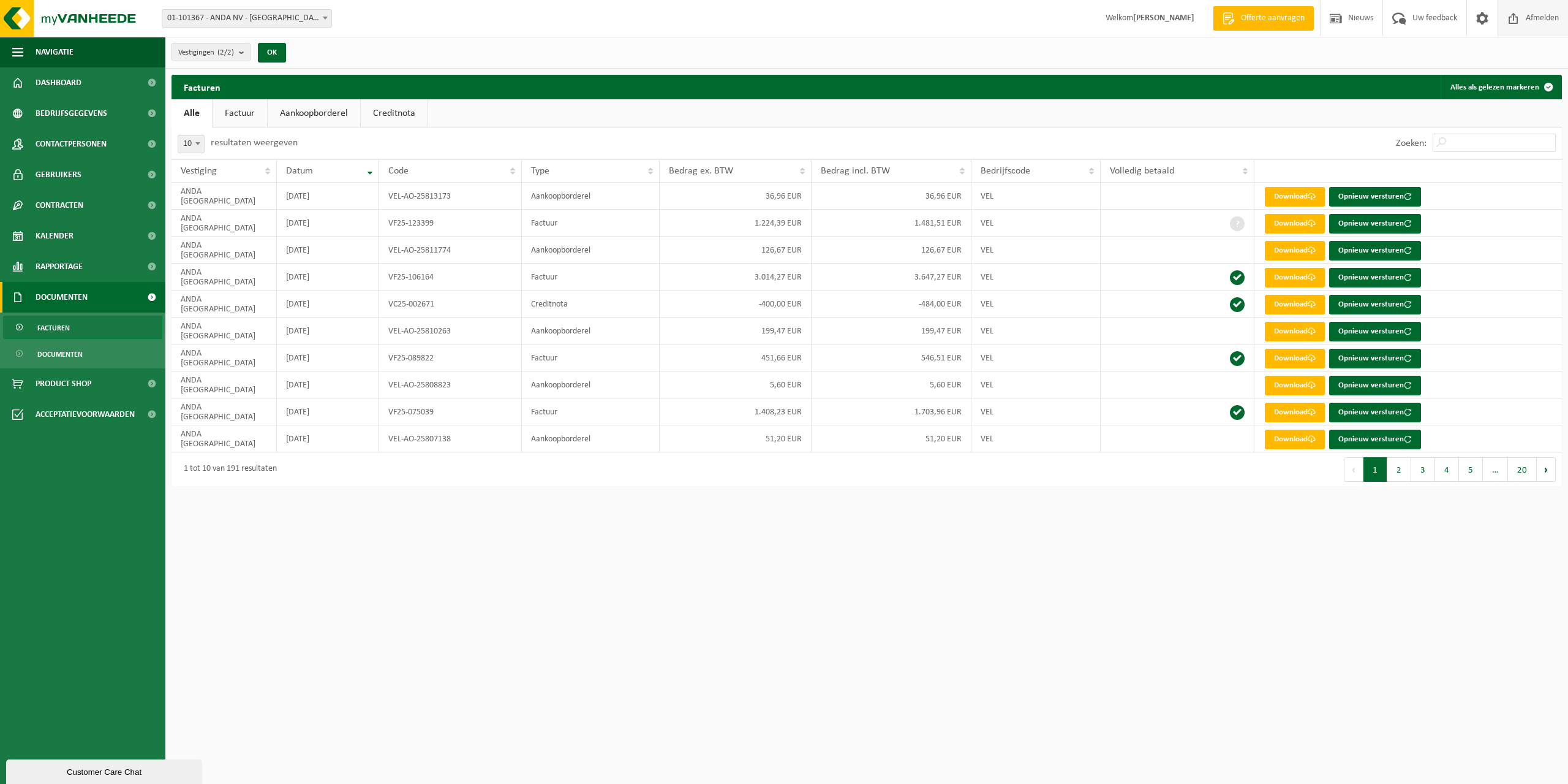
click at [1547, 17] on span "Afmelden" at bounding box center [1542, 18] width 39 height 36
